Goal: Information Seeking & Learning: Learn about a topic

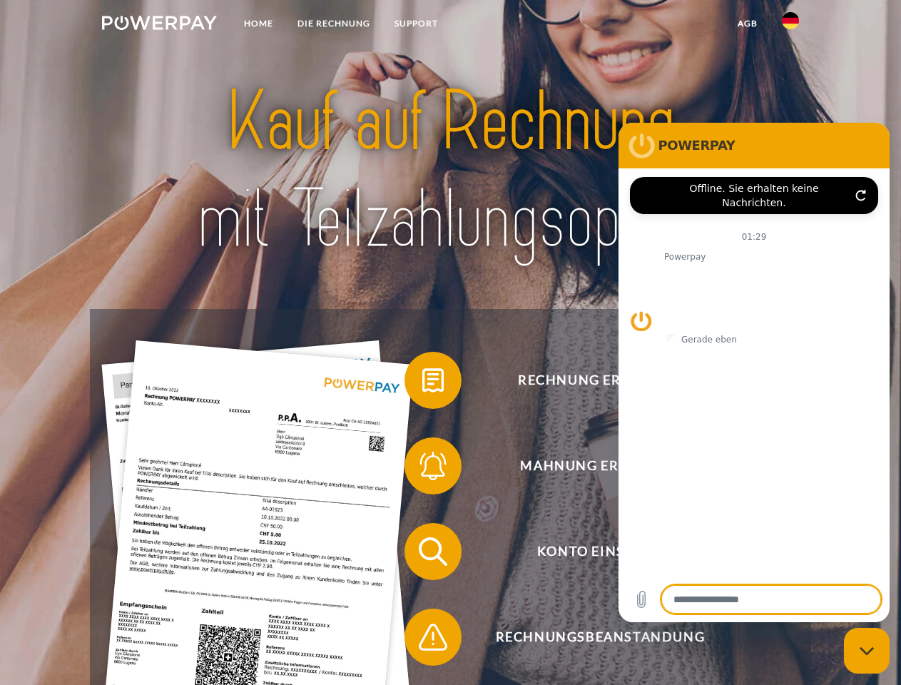
click at [159, 25] on img at bounding box center [159, 23] width 115 height 14
click at [791, 25] on img at bounding box center [790, 20] width 17 height 17
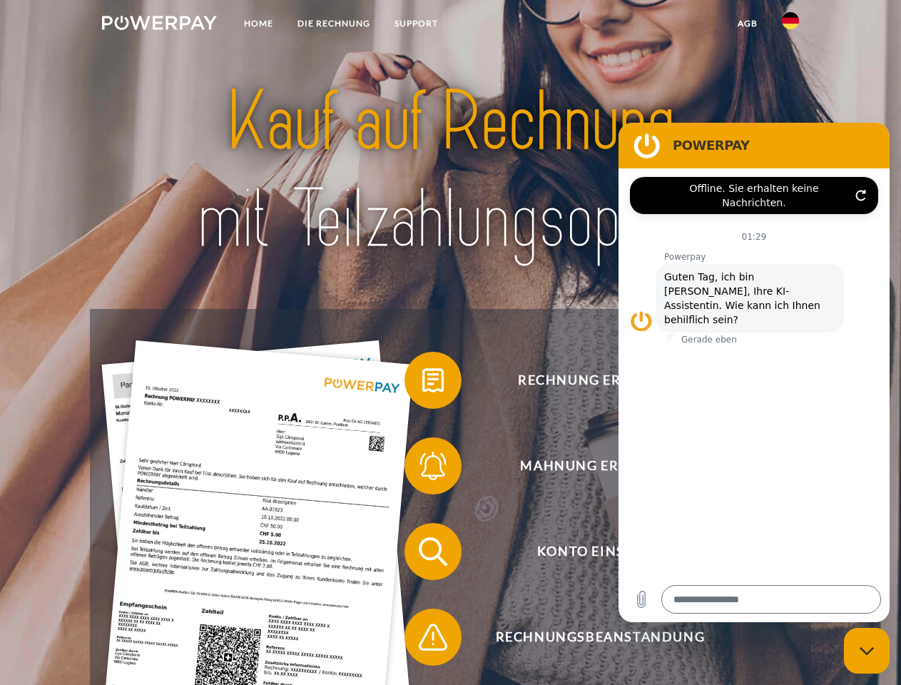
click at [747, 24] on link "agb" at bounding box center [748, 24] width 44 height 26
click at [422, 383] on span at bounding box center [411, 380] width 71 height 71
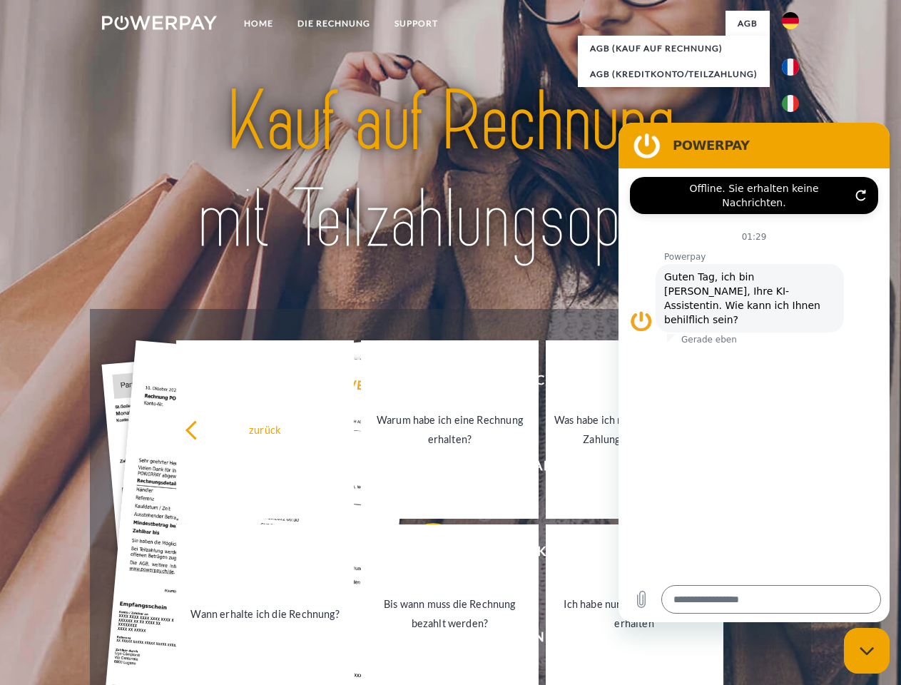
click at [354, 554] on link "Wann erhalte ich die Rechnung?" at bounding box center [265, 613] width 178 height 178
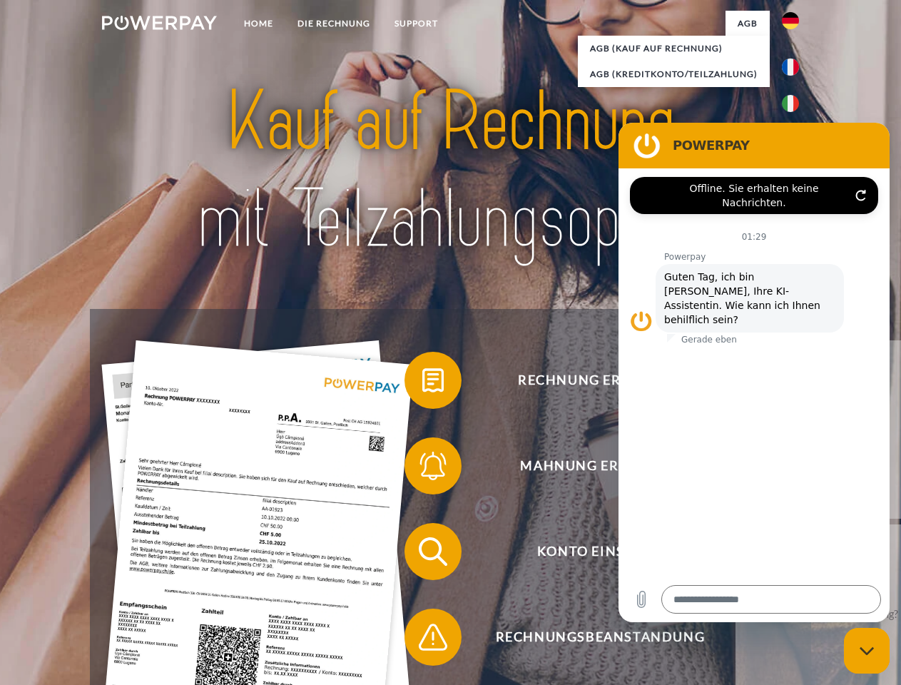
click at [422, 640] on span at bounding box center [411, 637] width 71 height 71
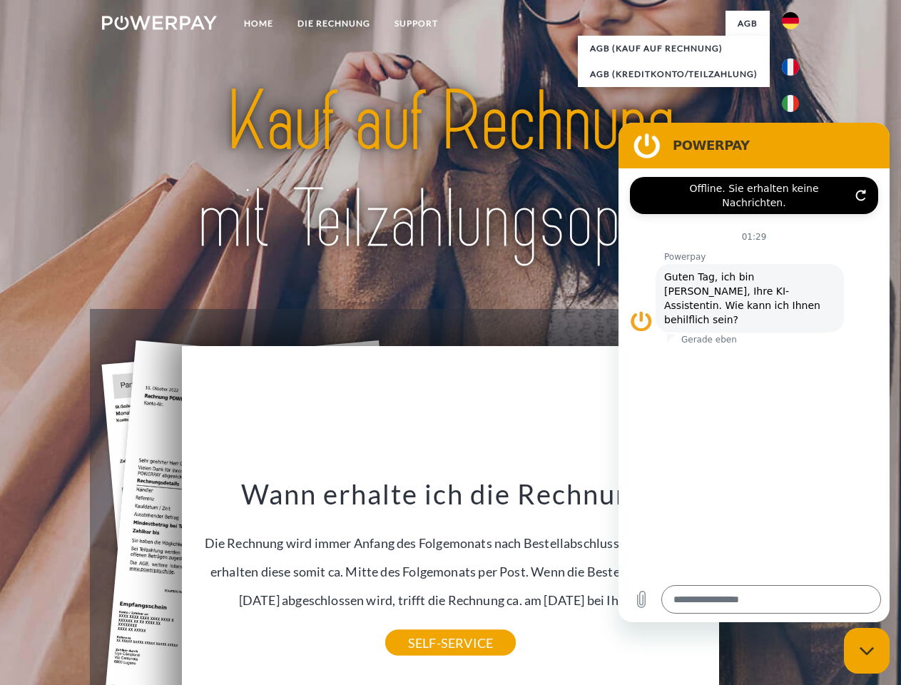
click at [867, 651] on icon "Messaging-Fenster schließen" at bounding box center [867, 650] width 15 height 9
type textarea "*"
